Goal: Check status

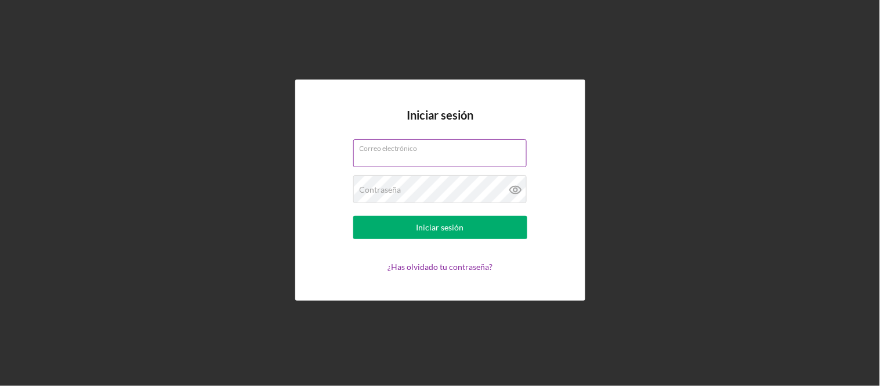
click at [415, 157] on input "Correo electrónico" at bounding box center [440, 153] width 174 height 28
type input "[EMAIL_ADDRESS][DOMAIN_NAME]"
click at [520, 193] on icon at bounding box center [515, 189] width 29 height 29
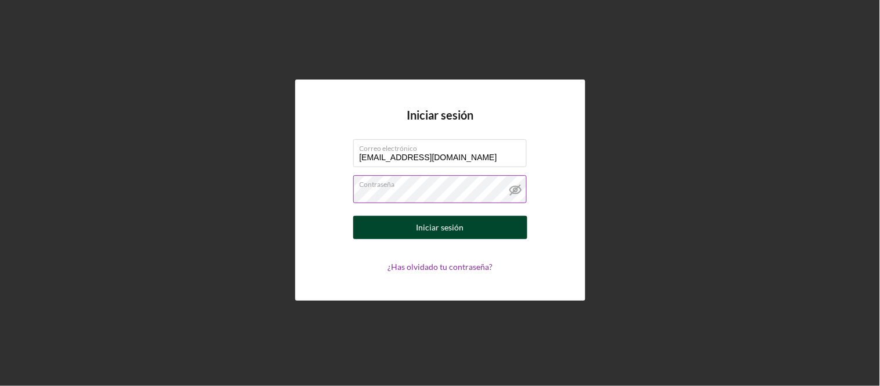
click at [485, 223] on button "Iniciar sesión" at bounding box center [440, 227] width 174 height 23
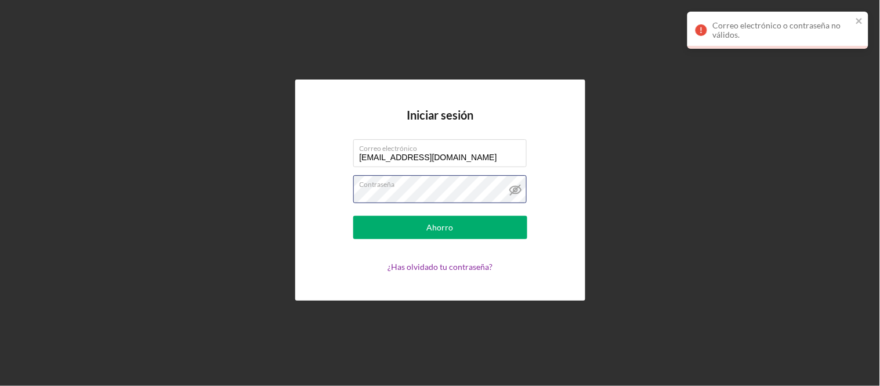
click at [353, 216] on button "Ahorro" at bounding box center [440, 227] width 174 height 23
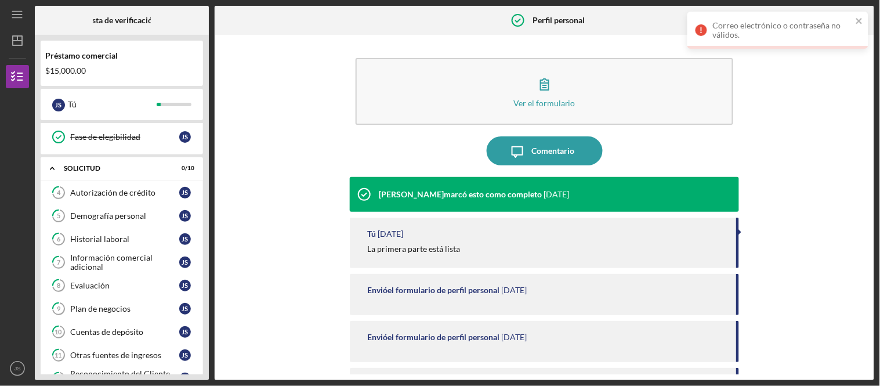
scroll to position [250, 0]
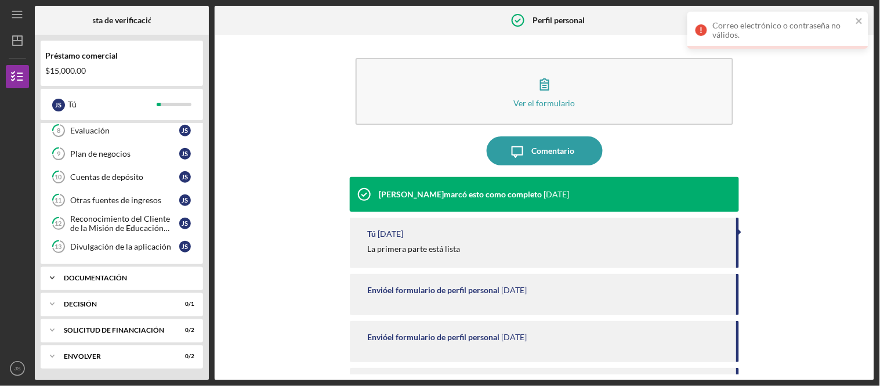
click at [124, 274] on div "Icon/Expander Documentación 0 / 16" at bounding box center [122, 277] width 163 height 23
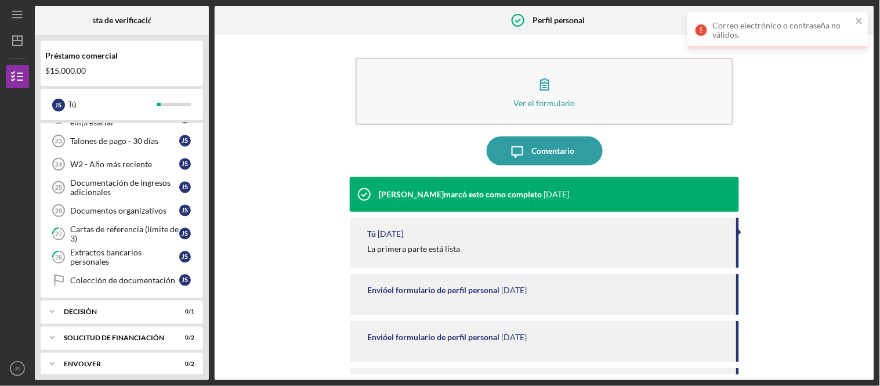
scroll to position [630, 0]
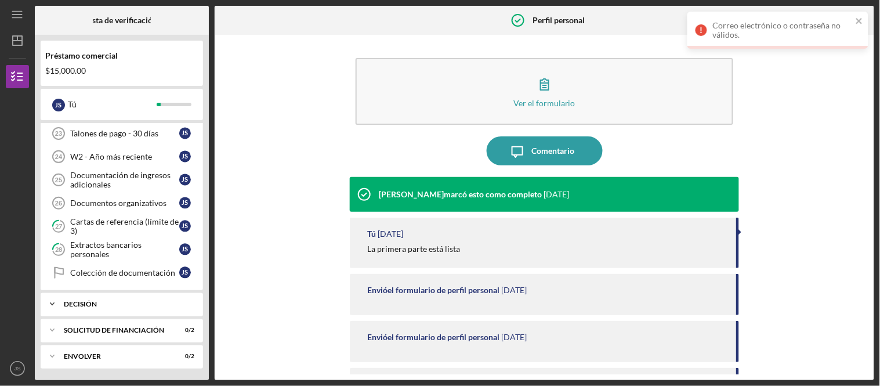
click at [144, 304] on div "Decisión" at bounding box center [126, 304] width 125 height 7
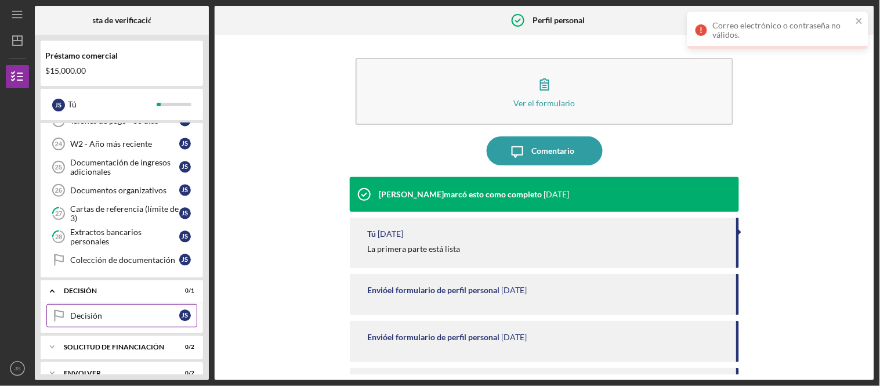
scroll to position [659, 0]
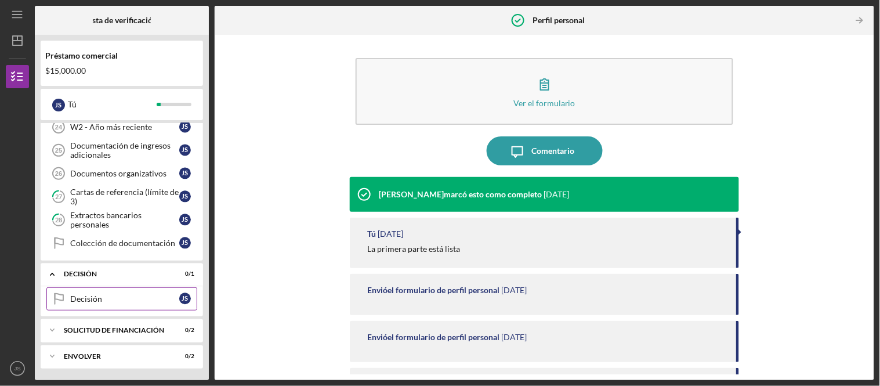
click at [154, 301] on div "Decisión" at bounding box center [124, 298] width 109 height 9
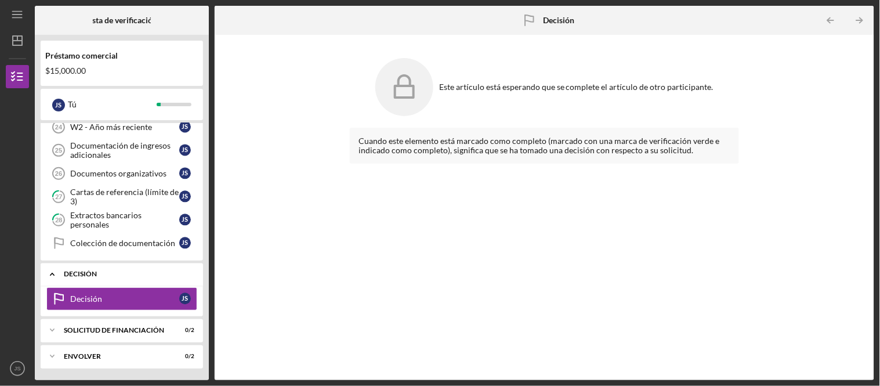
click at [158, 273] on div "Decisión" at bounding box center [126, 274] width 125 height 7
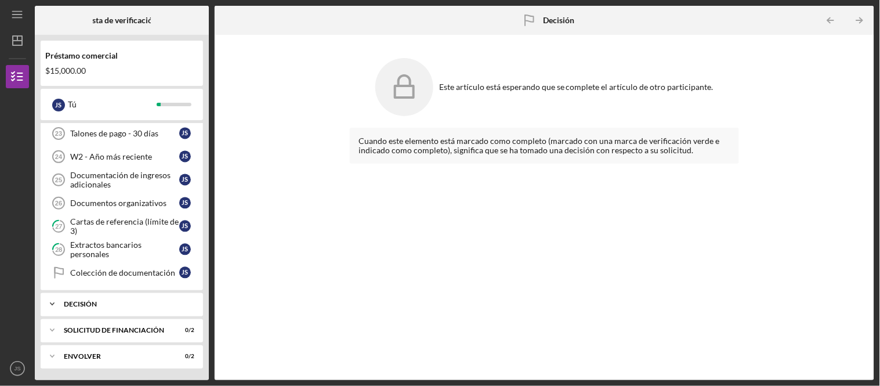
click at [147, 308] on div "Icon/Expander Decisión 0 / 1" at bounding box center [122, 304] width 163 height 23
